Goal: Find specific page/section: Find specific page/section

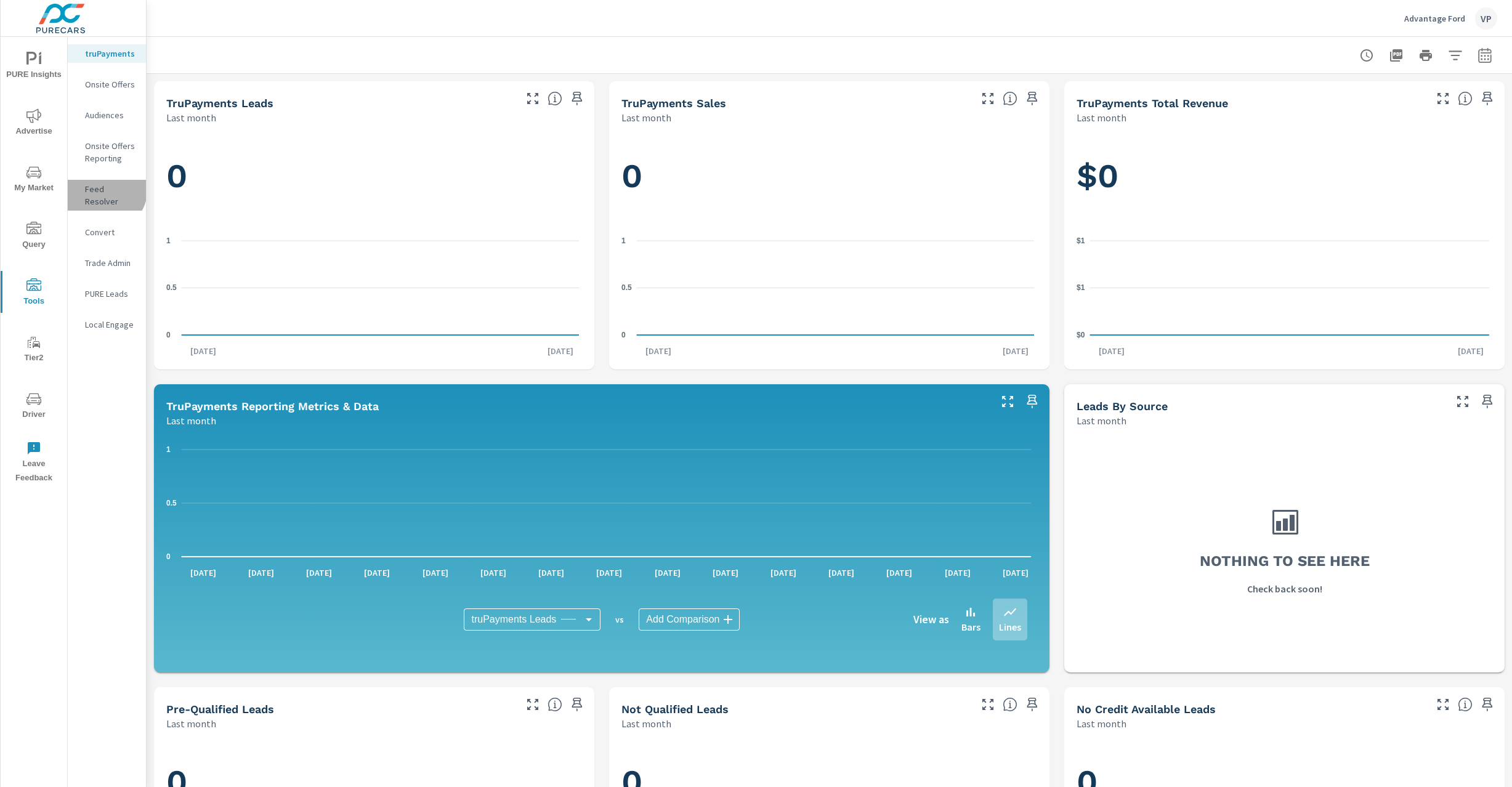
click at [99, 188] on p "Feed Resolver" at bounding box center [111, 195] width 51 height 25
click at [108, 190] on p "Feed Resolver" at bounding box center [111, 195] width 51 height 25
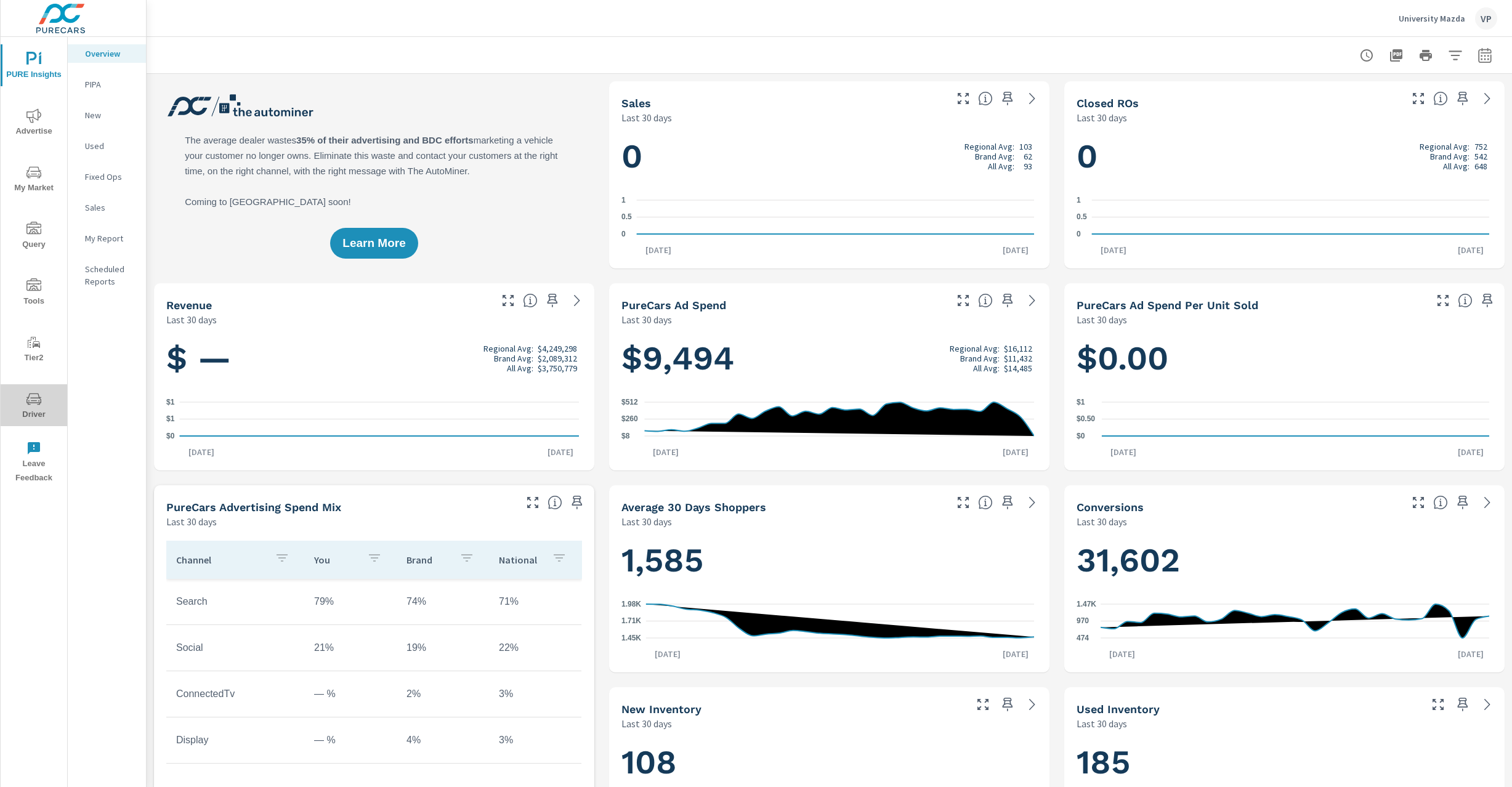
click at [38, 407] on span "Driver" at bounding box center [34, 407] width 59 height 30
